Goal: Information Seeking & Learning: Learn about a topic

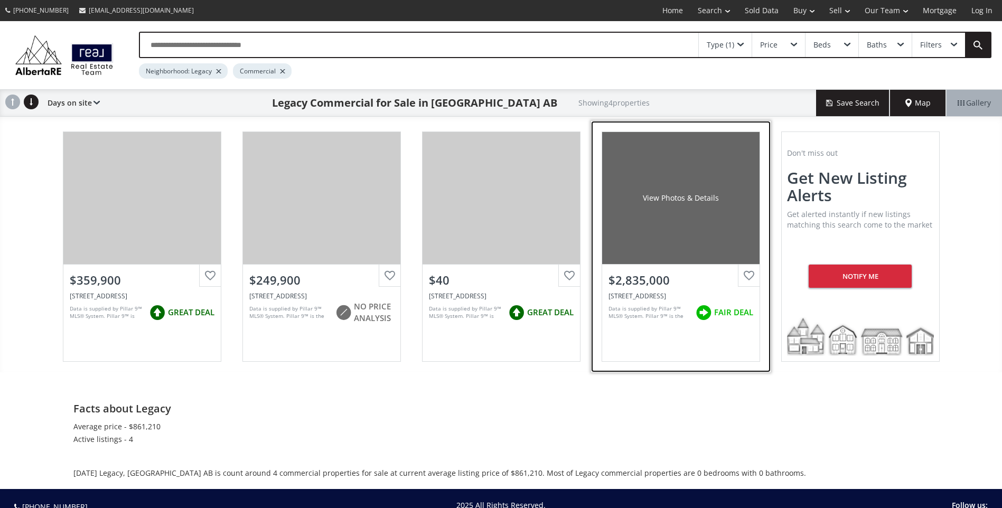
click at [666, 221] on div "View Photos & Details" at bounding box center [680, 198] width 157 height 132
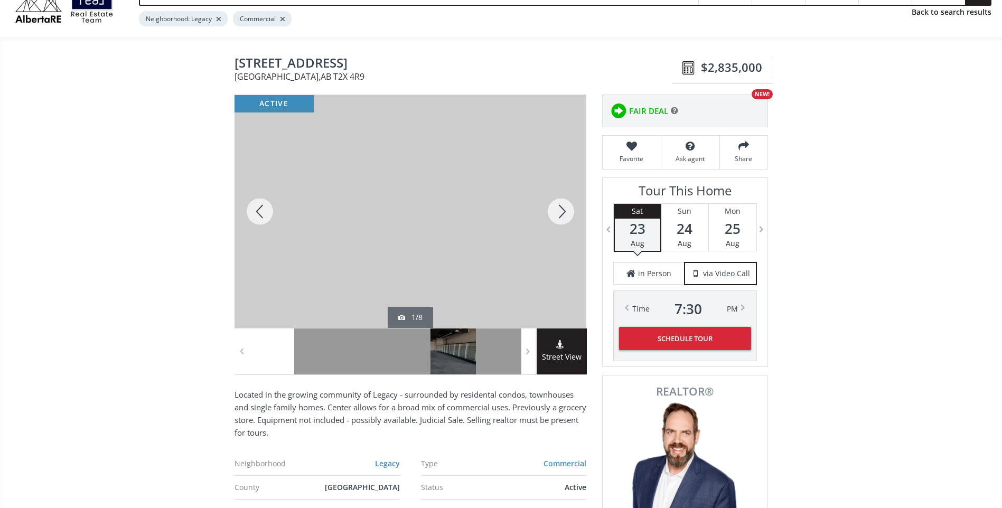
scroll to position [53, 0]
click at [557, 210] on div at bounding box center [561, 211] width 51 height 233
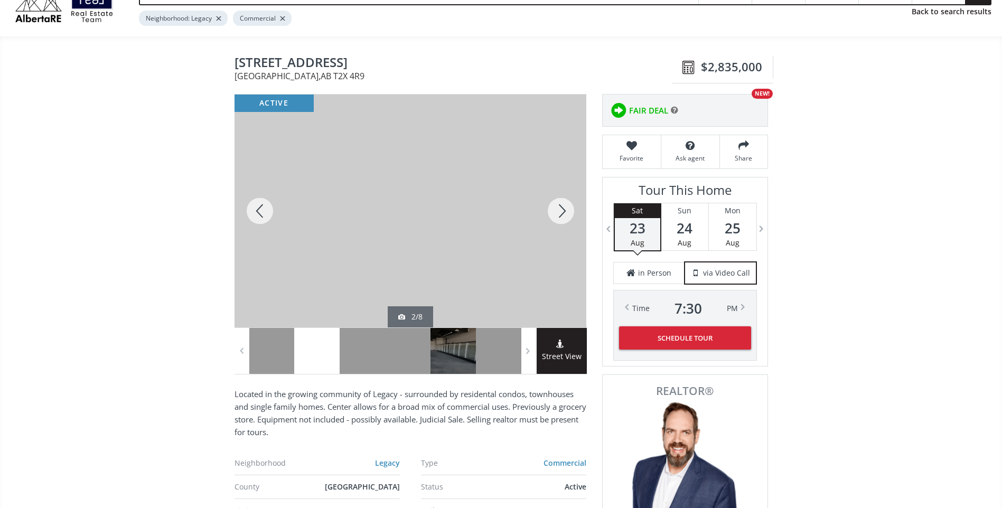
click at [557, 210] on div at bounding box center [561, 211] width 51 height 233
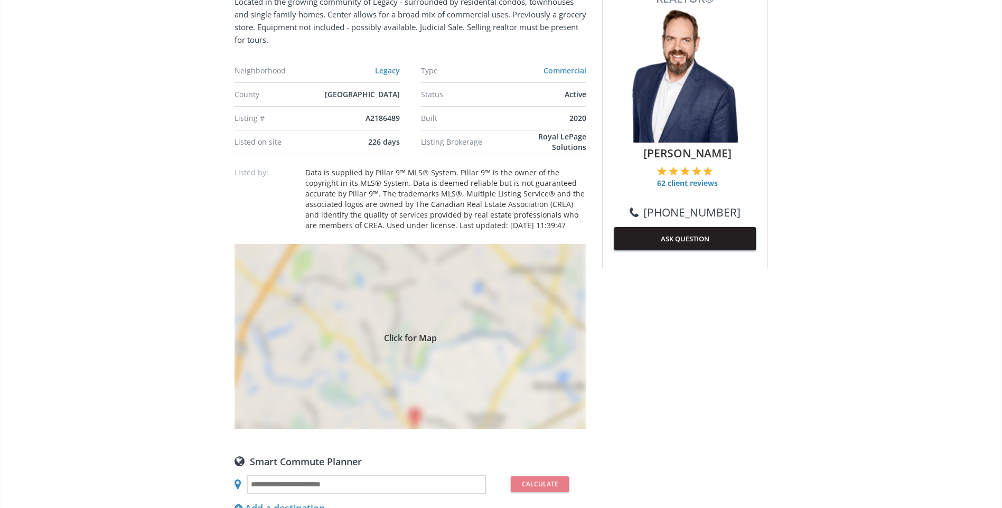
scroll to position [581, 0]
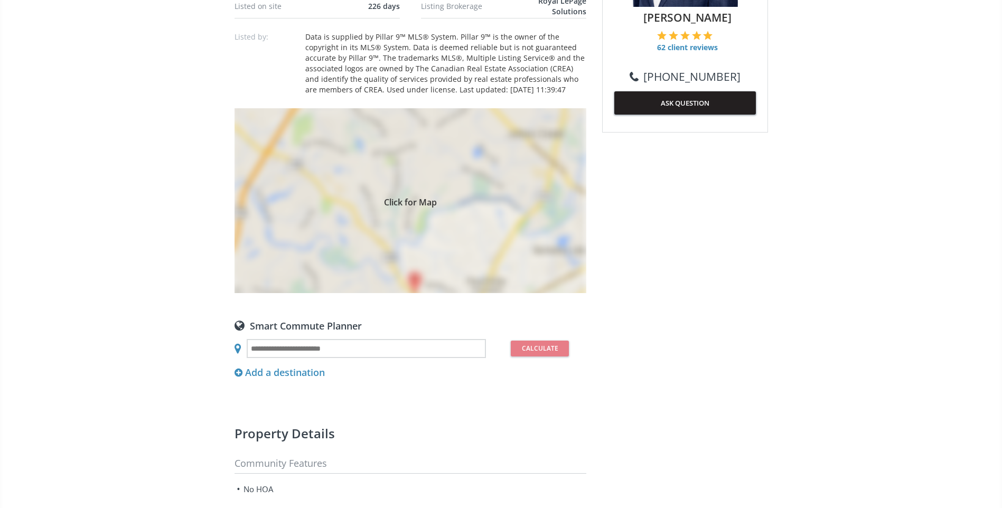
click at [411, 201] on span "Click for Map" at bounding box center [411, 201] width 352 height 8
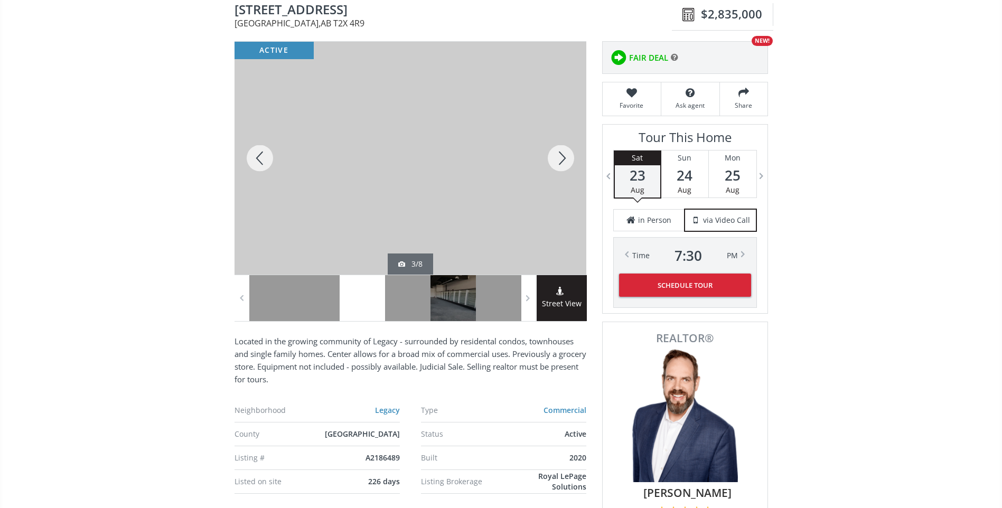
scroll to position [158, 0]
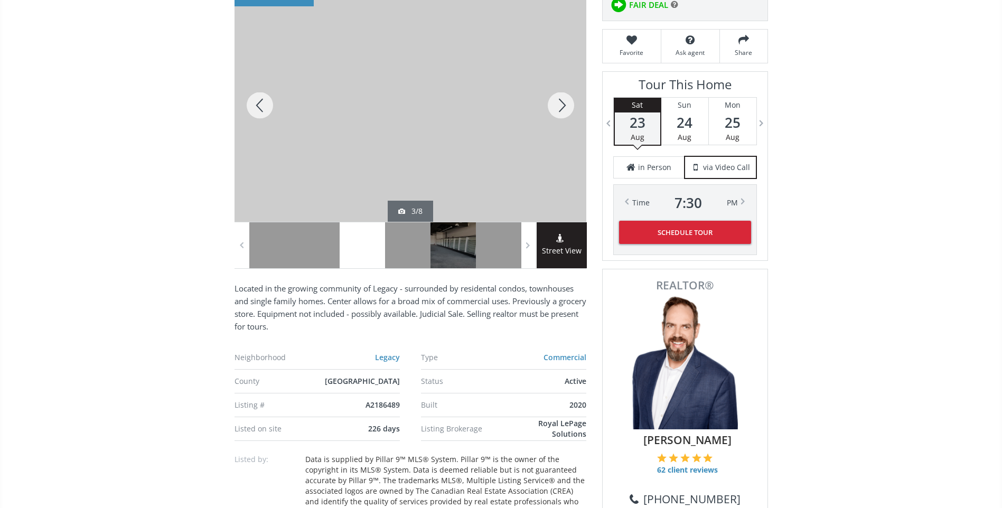
click at [559, 96] on div at bounding box center [561, 105] width 51 height 233
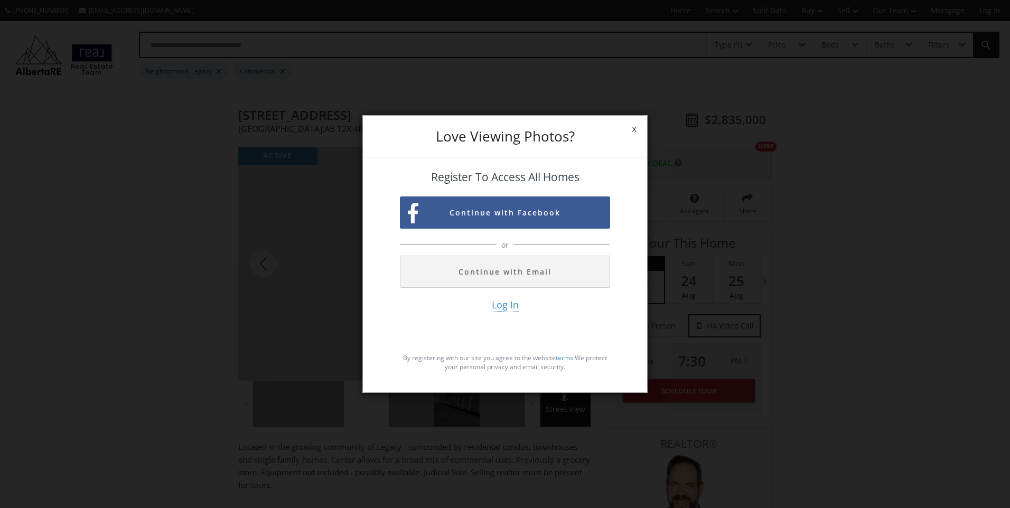
click at [636, 133] on span "x" at bounding box center [634, 129] width 26 height 30
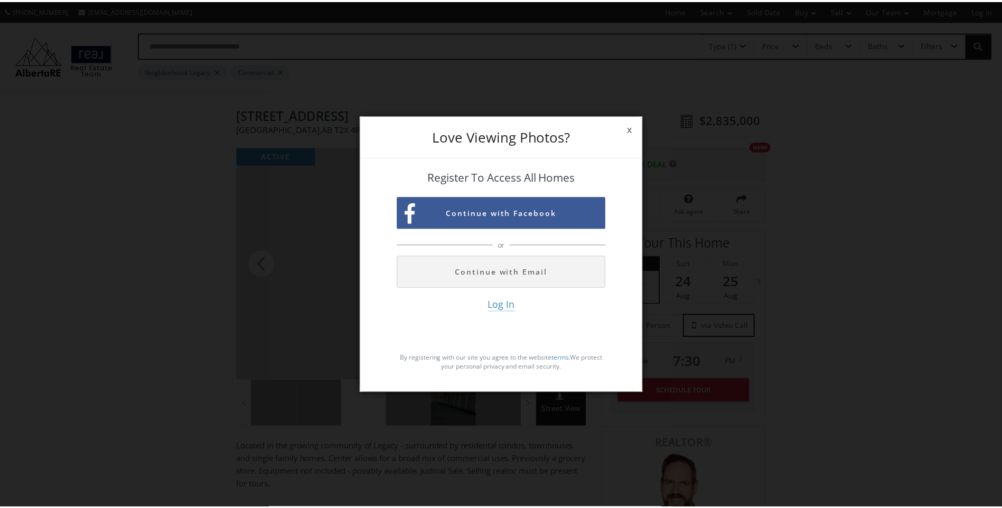
scroll to position [158, 0]
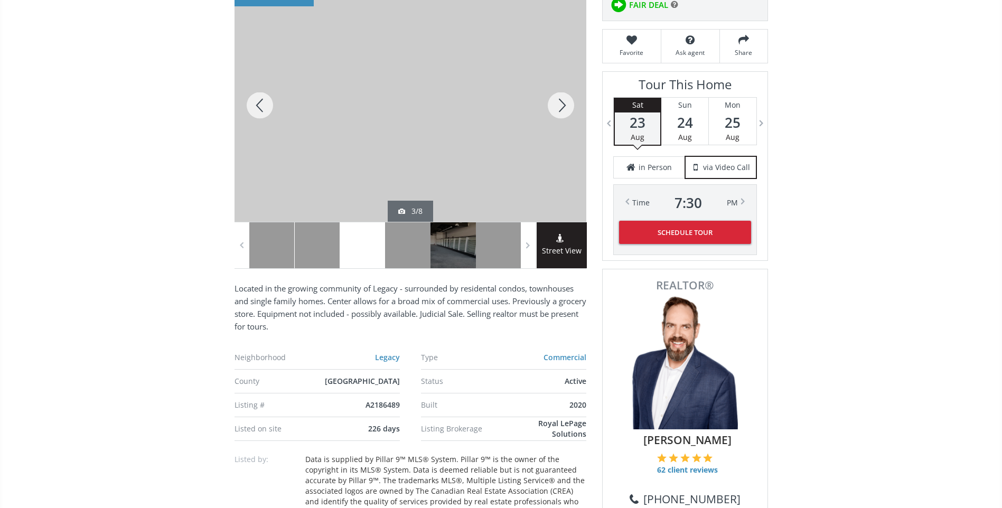
click at [558, 107] on div at bounding box center [561, 105] width 51 height 233
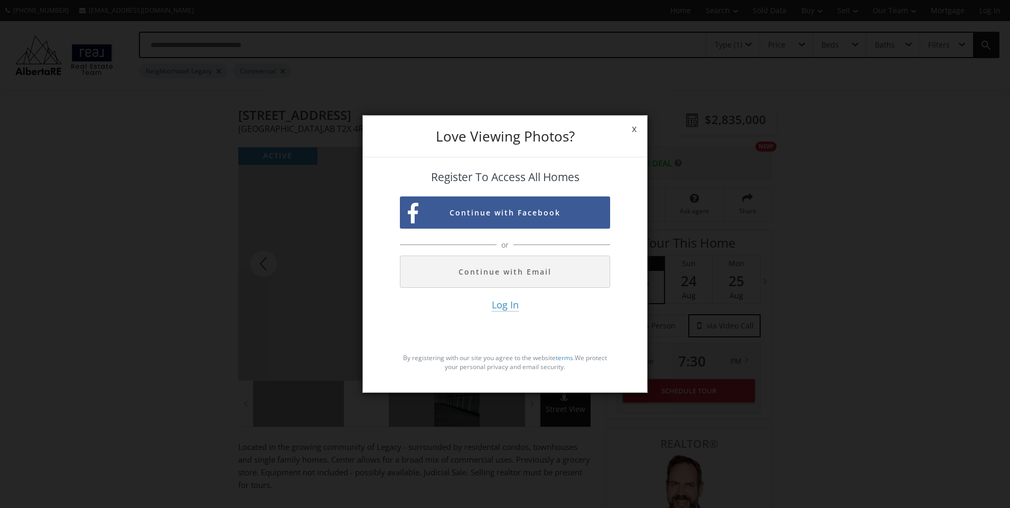
click at [558, 107] on div "Love Viewing Photos? x Register To Access All Homes Continue with Facebook or C…" at bounding box center [505, 254] width 1010 height 508
click at [633, 130] on span "x" at bounding box center [634, 129] width 26 height 30
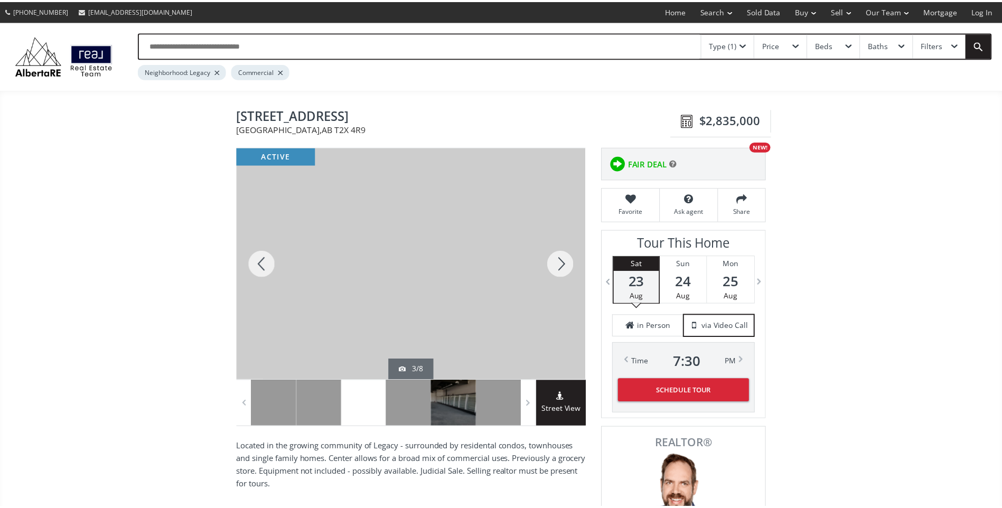
scroll to position [158, 0]
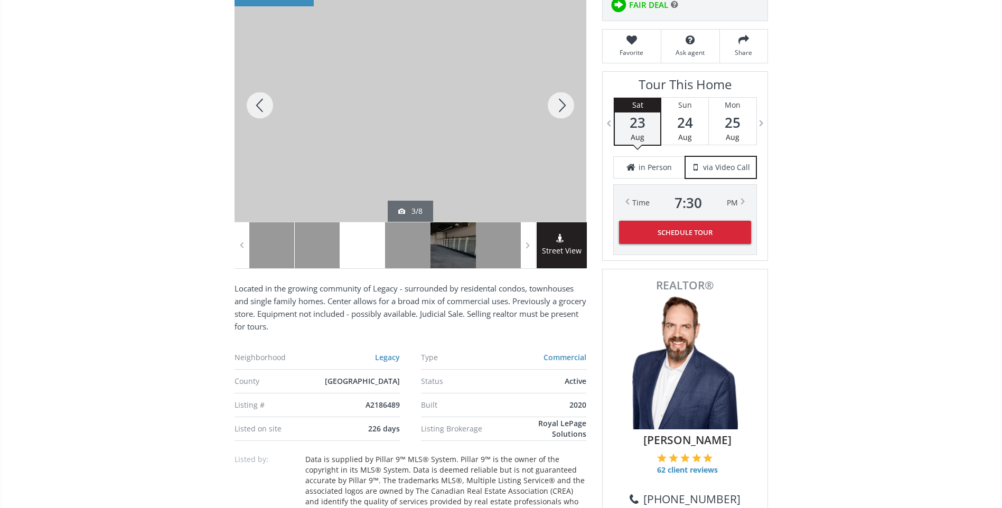
click at [633, 130] on div "23 Aug" at bounding box center [637, 129] width 45 height 32
click at [262, 101] on div at bounding box center [260, 105] width 51 height 233
click at [259, 101] on div at bounding box center [260, 105] width 51 height 233
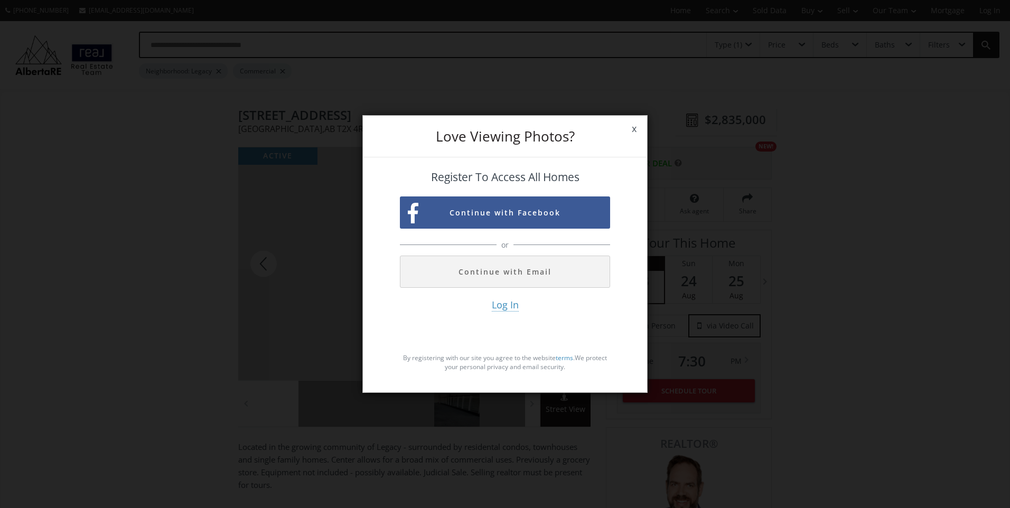
click at [631, 127] on span "x" at bounding box center [634, 129] width 26 height 30
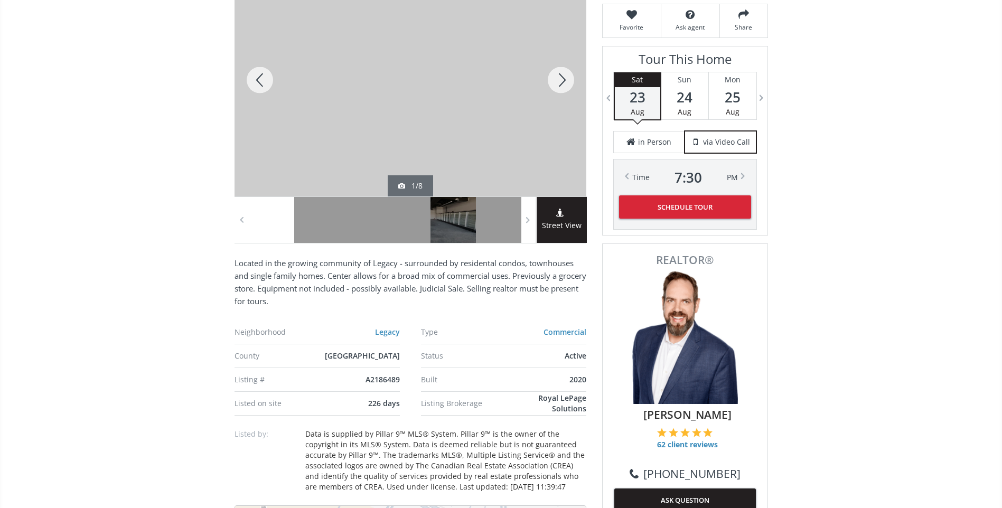
scroll to position [211, 0]
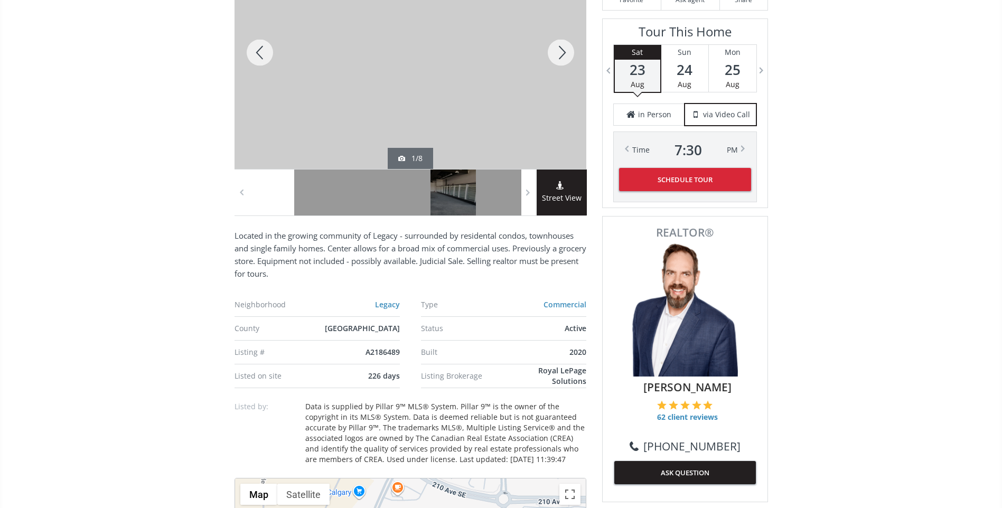
click at [558, 189] on use at bounding box center [559, 185] width 7 height 8
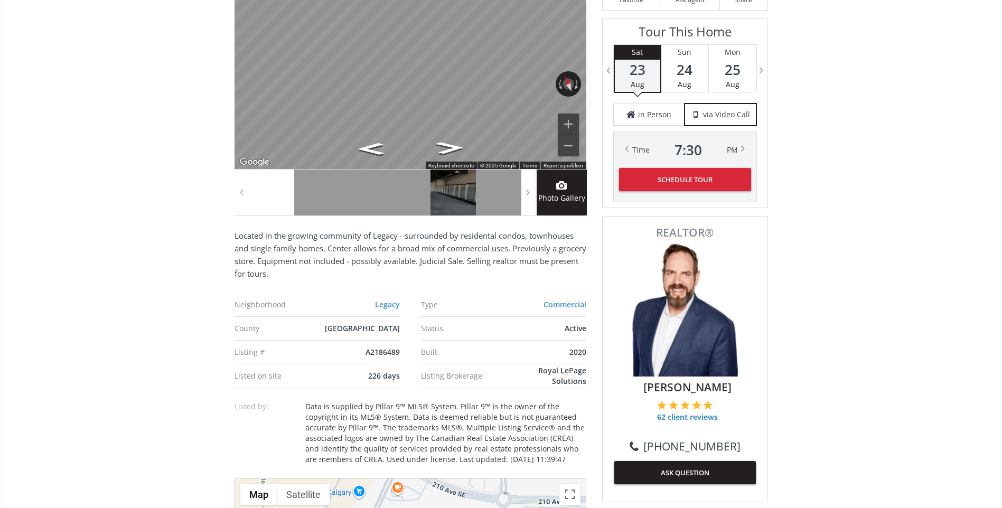
scroll to position [147, 0]
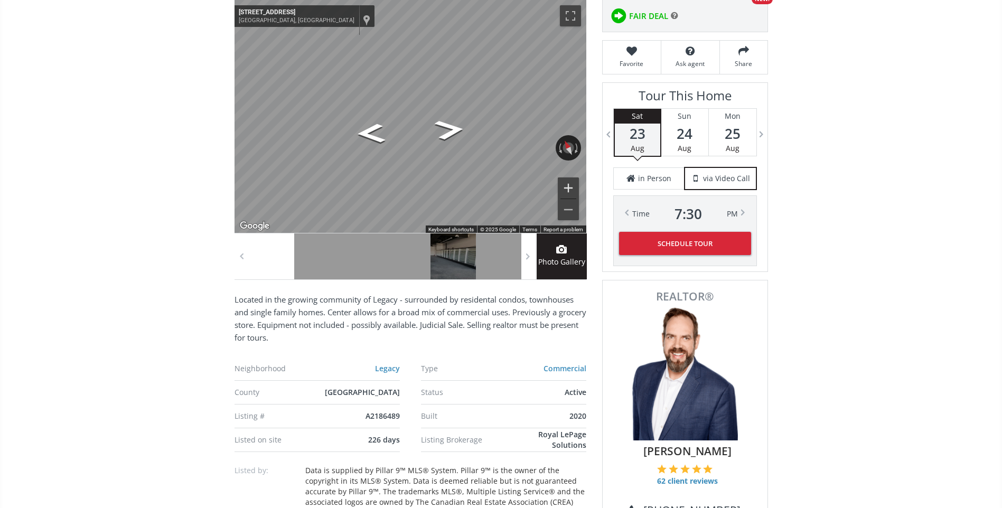
click at [585, 197] on div "Map" at bounding box center [411, 116] width 352 height 233
drag, startPoint x: 443, startPoint y: 128, endPoint x: 578, endPoint y: 189, distance: 147.8
click at [578, 189] on div "← Move left → Move right ↑ Move up ↓ Move down + Zoom in - Zoom out 180 Legacy …" at bounding box center [411, 116] width 352 height 233
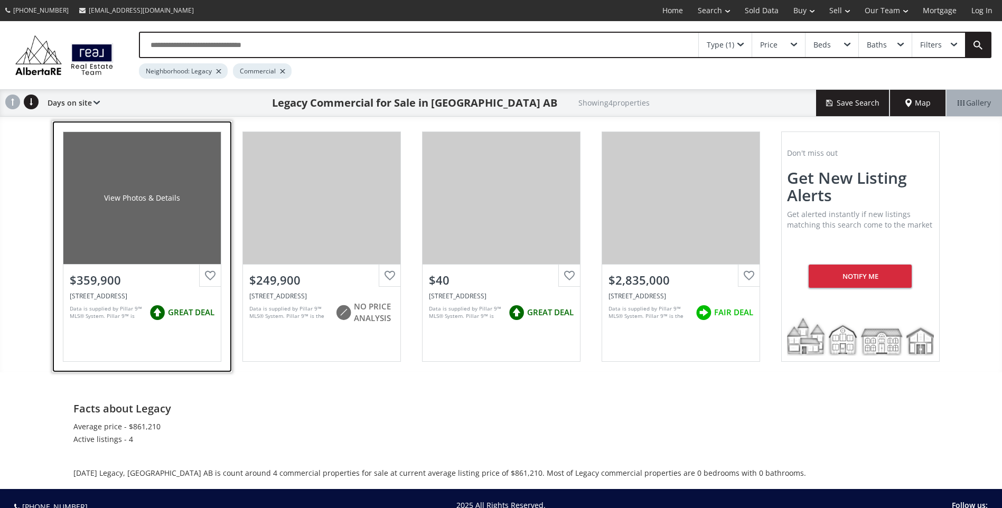
click at [131, 200] on div "View Photos & Details" at bounding box center [142, 198] width 76 height 11
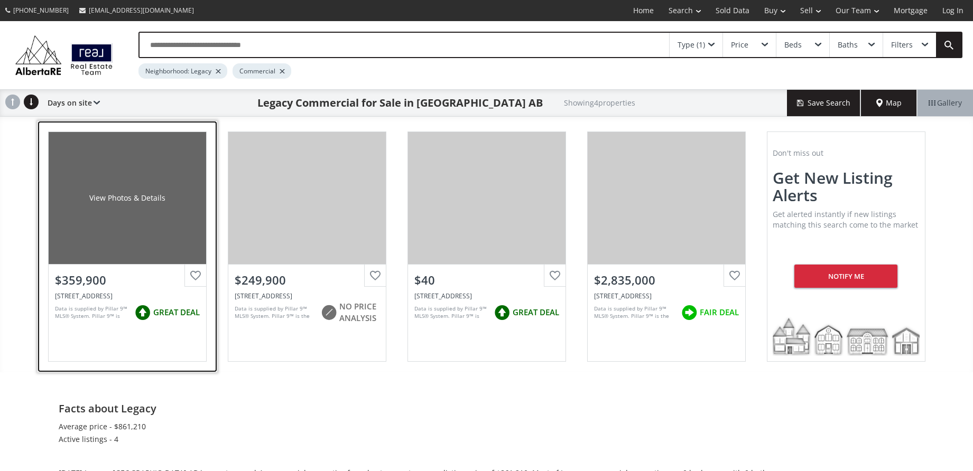
click at [119, 214] on div "View Photos & Details" at bounding box center [127, 198] width 157 height 132
